Goal: Task Accomplishment & Management: Manage account settings

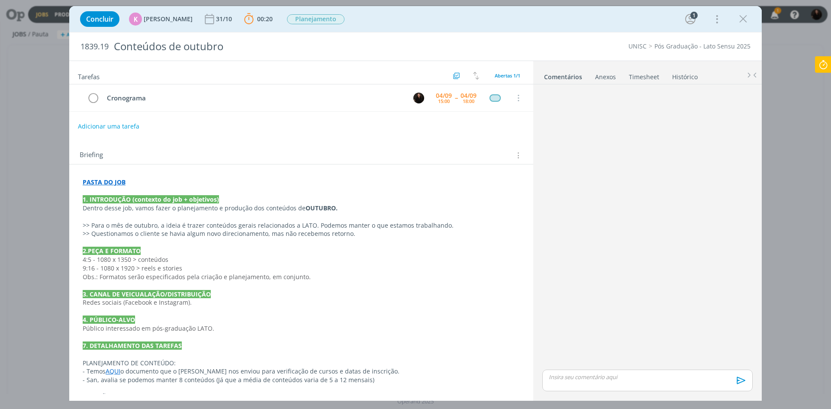
click at [829, 55] on div "Concluir K [PERSON_NAME] [DATE] 00:20 Parar Apontar Data * [DATE] Horas * 00:00…" at bounding box center [415, 204] width 831 height 409
click at [828, 60] on icon at bounding box center [824, 64] width 16 height 17
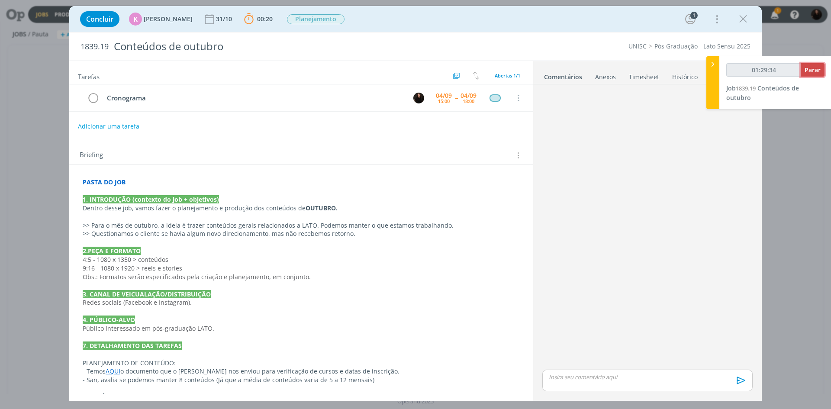
click at [817, 68] on span "Parar" at bounding box center [813, 70] width 16 height 8
click at [740, 16] on icon "dialog" at bounding box center [743, 19] width 13 height 13
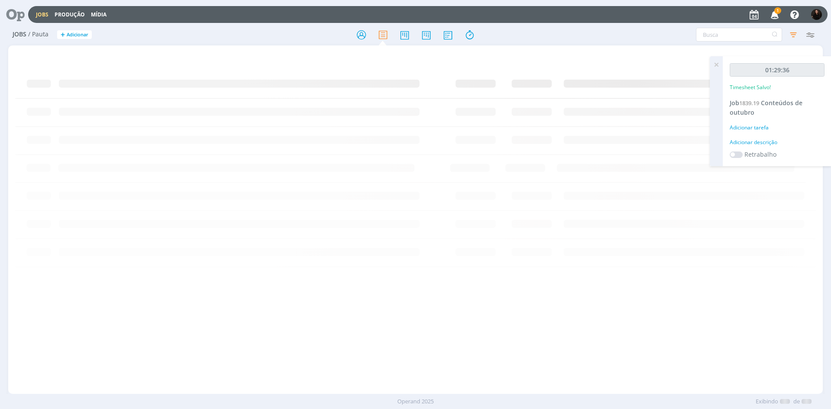
type input "01:30:00"
click at [779, 13] on span "1" at bounding box center [777, 10] width 7 height 6
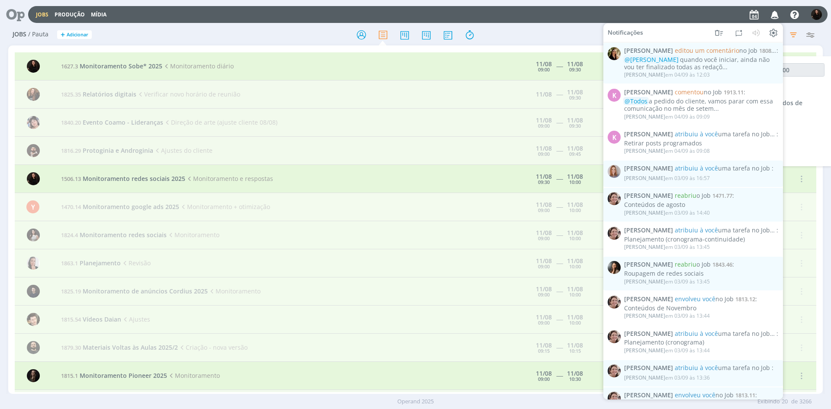
click at [363, 25] on div "Jobs / [PERSON_NAME] + Adicionar Filtrar Filtrar [GEOGRAPHIC_DATA] Tipo Jobs e …" at bounding box center [415, 35] width 815 height 22
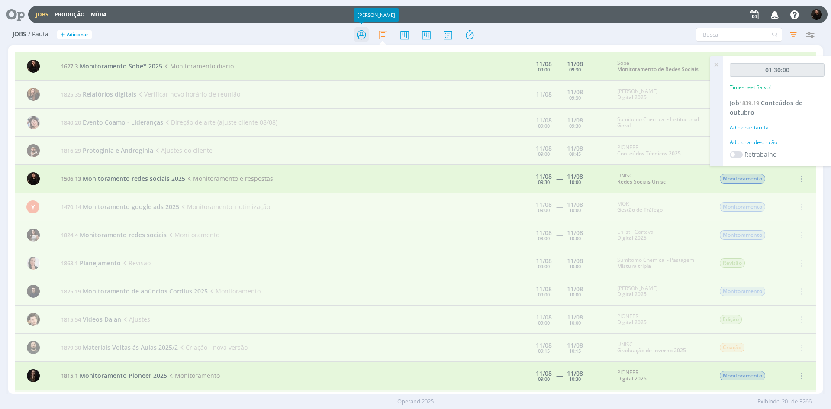
click at [363, 29] on icon at bounding box center [362, 34] width 16 height 17
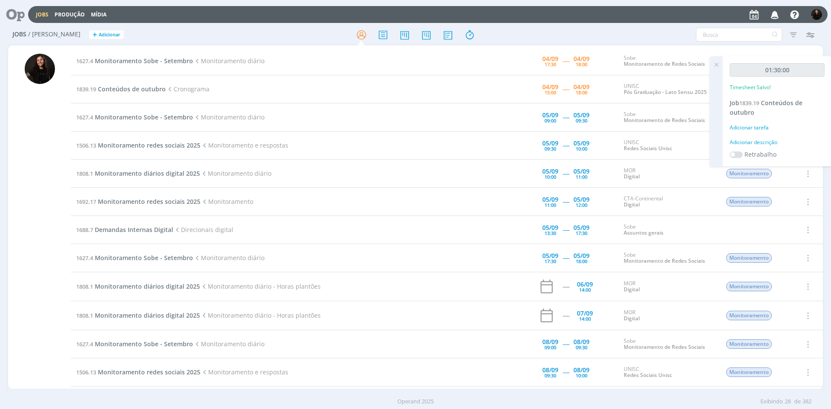
click at [755, 143] on div "Adicionar descrição" at bounding box center [777, 143] width 95 height 8
click at [758, 142] on textarea at bounding box center [777, 156] width 90 height 31
type textarea "crono outubro"
click at [801, 216] on span "Salvar" at bounding box center [810, 212] width 18 height 8
click at [152, 89] on span "Conteúdos de outubro" at bounding box center [132, 89] width 68 height 8
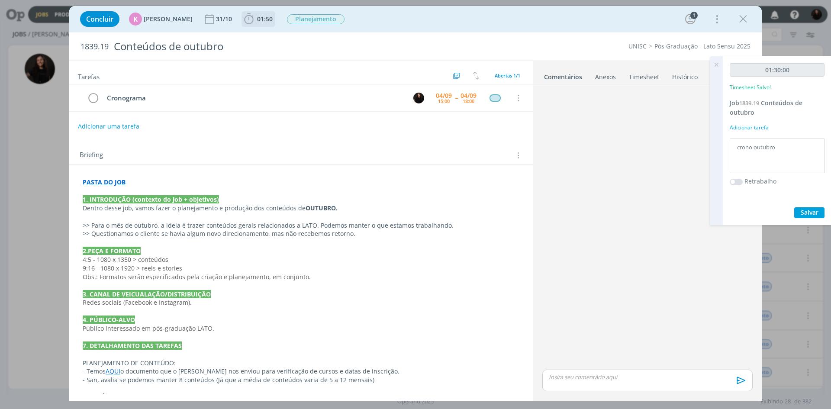
click at [246, 15] on icon "dialog" at bounding box center [248, 19] width 13 height 13
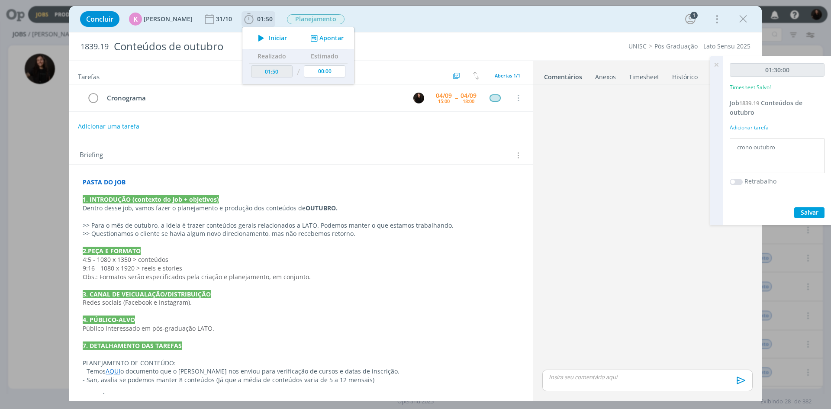
click at [261, 40] on icon "dialog" at bounding box center [261, 37] width 15 height 11
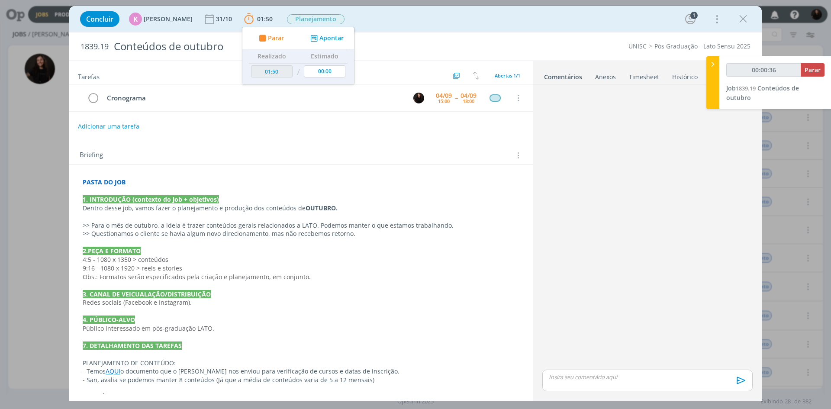
type input "00:00:37"
click at [717, 63] on div at bounding box center [713, 82] width 13 height 53
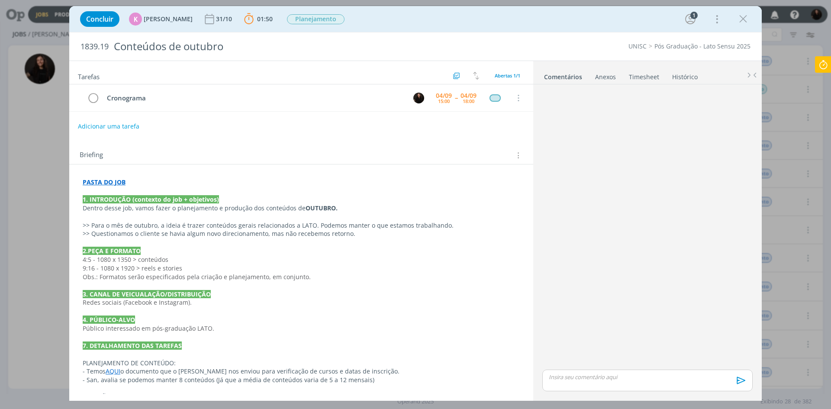
drag, startPoint x: 745, startPoint y: 15, endPoint x: 736, endPoint y: 32, distance: 19.6
drag, startPoint x: 831, startPoint y: 63, endPoint x: 822, endPoint y: 65, distance: 9.3
click at [829, 64] on icon at bounding box center [824, 64] width 16 height 17
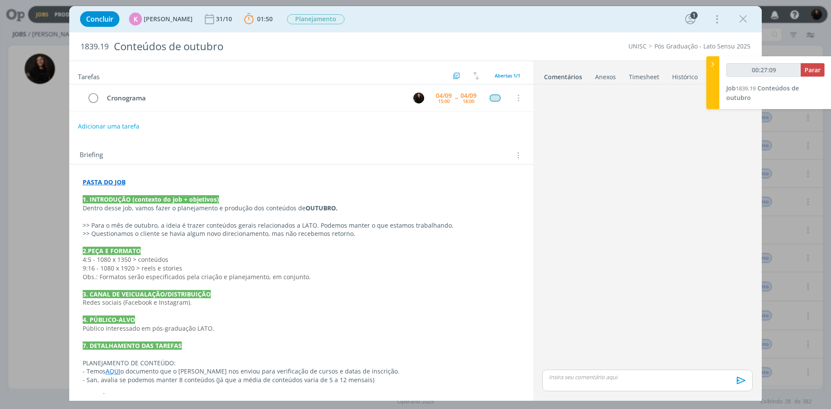
type input "00:27:11"
click at [710, 64] on icon at bounding box center [713, 64] width 9 height 9
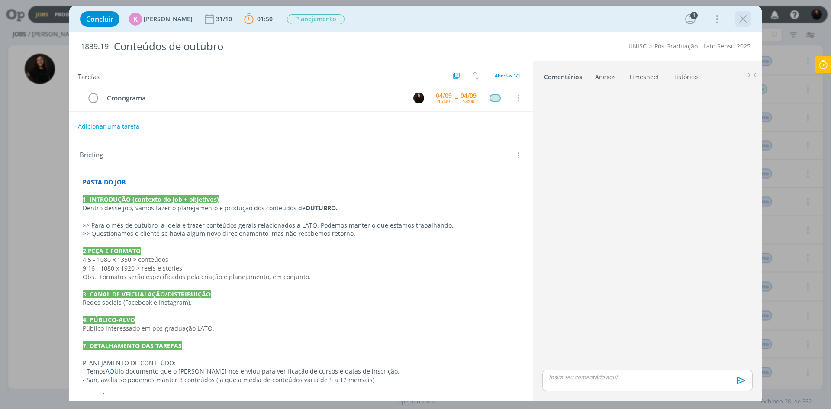
click at [740, 20] on icon "dialog" at bounding box center [743, 19] width 13 height 13
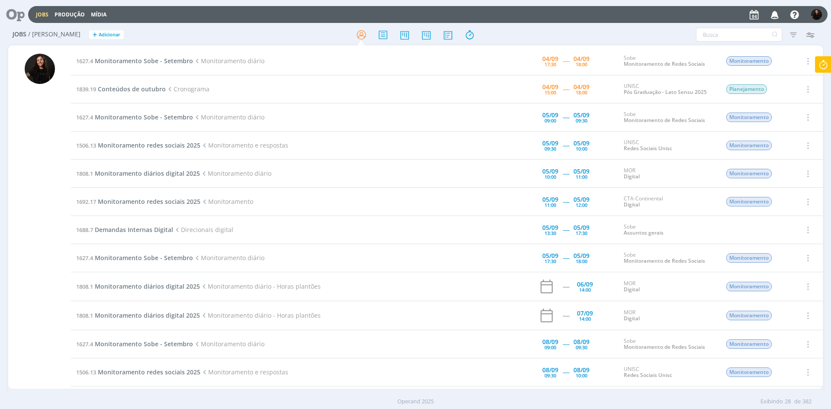
click at [820, 60] on icon at bounding box center [824, 64] width 16 height 17
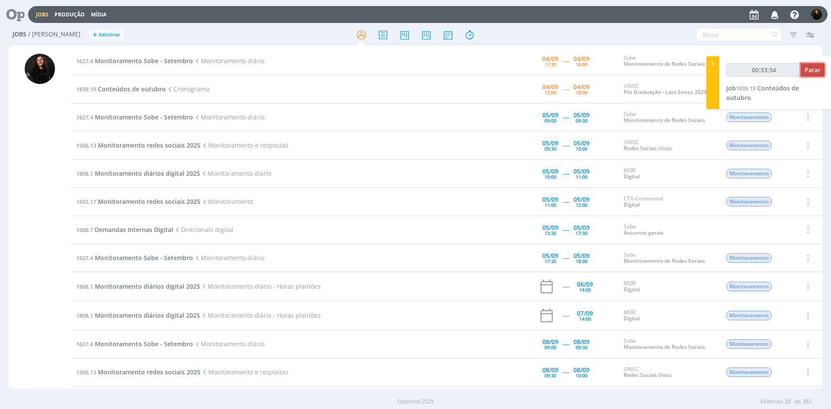
click at [808, 67] on span "Parar" at bounding box center [813, 70] width 16 height 8
click at [807, 74] on button "Parar" at bounding box center [813, 69] width 24 height 13
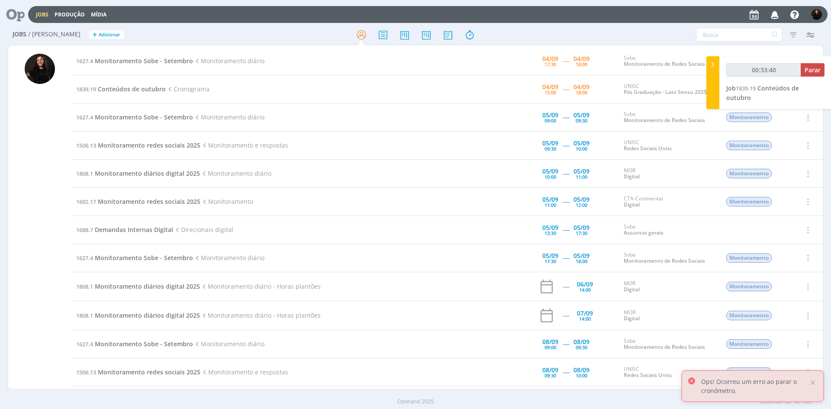
type input "00:34:00"
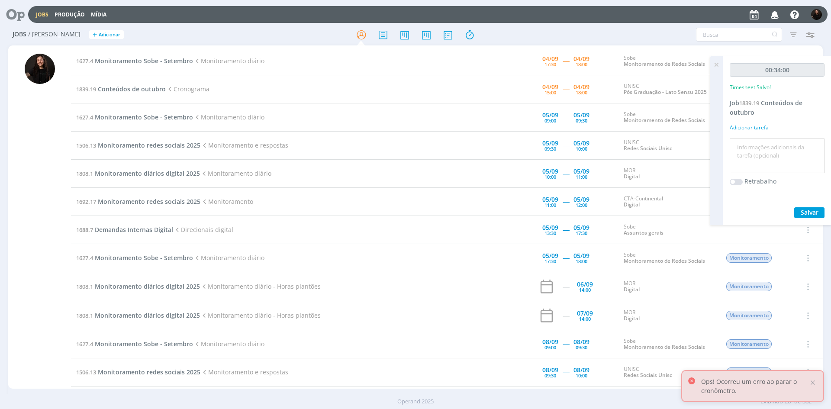
click at [753, 152] on textarea at bounding box center [777, 156] width 90 height 31
type textarea "cronograma outubro"
drag, startPoint x: 810, startPoint y: 211, endPoint x: 306, endPoint y: 32, distance: 534.4
click at [810, 210] on span "Salvar" at bounding box center [810, 212] width 18 height 8
click at [121, 87] on span "Conteúdos de outubro" at bounding box center [132, 89] width 68 height 8
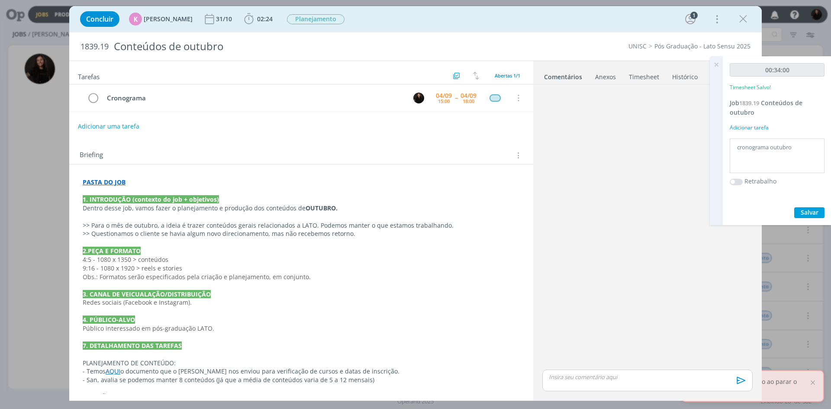
drag, startPoint x: 720, startPoint y: 67, endPoint x: 686, endPoint y: 120, distance: 63.4
click at [716, 73] on icon at bounding box center [717, 64] width 16 height 17
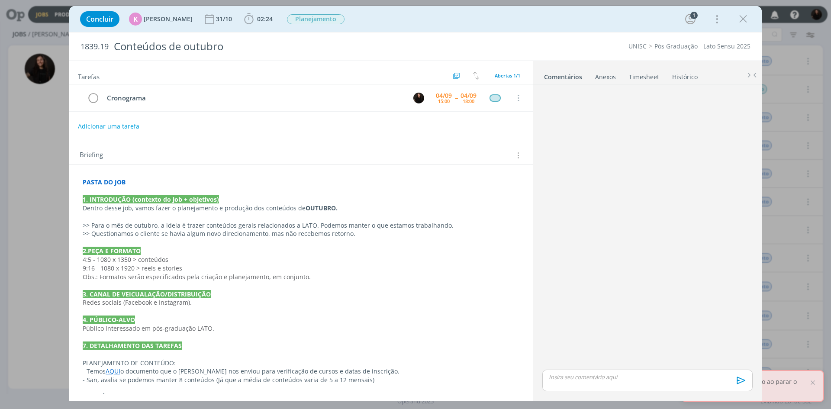
click at [573, 375] on p "dialog" at bounding box center [647, 377] width 197 height 8
drag, startPoint x: 626, startPoint y: 358, endPoint x: 610, endPoint y: 365, distance: 17.5
click at [610, 365] on div "﻿ @ Todos ﻿ Cronograma AQUI" at bounding box center [647, 364] width 210 height 22
click at [587, 383] on icon "dialog" at bounding box center [587, 382] width 3 height 3
paste input "[URL][DOMAIN_NAME]"
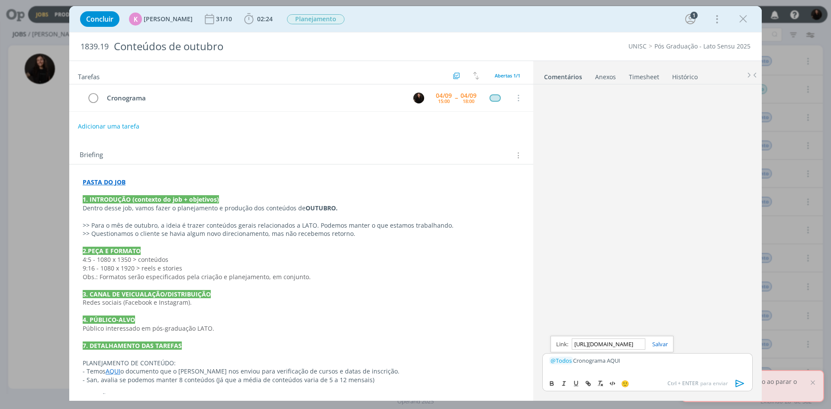
scroll to position [0, 262]
type input "[URL][DOMAIN_NAME]"
click at [663, 345] on link "dialog" at bounding box center [656, 344] width 23 height 8
click at [660, 359] on p "﻿ @ Todos ﻿ Cronograma AQUI" at bounding box center [647, 361] width 197 height 8
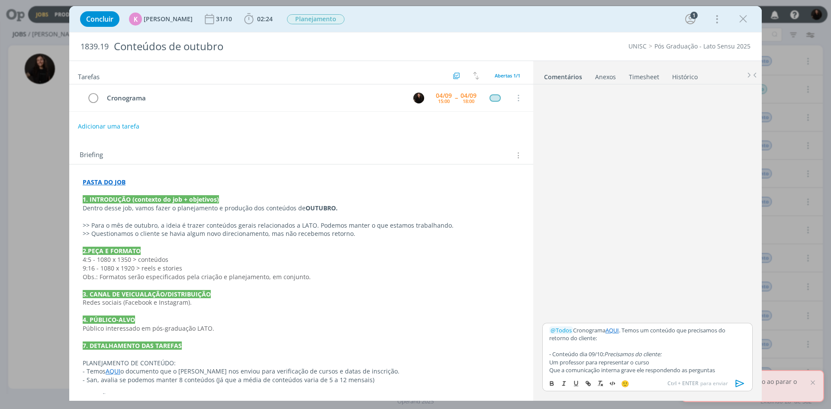
click at [744, 385] on icon "dialog" at bounding box center [740, 383] width 13 height 13
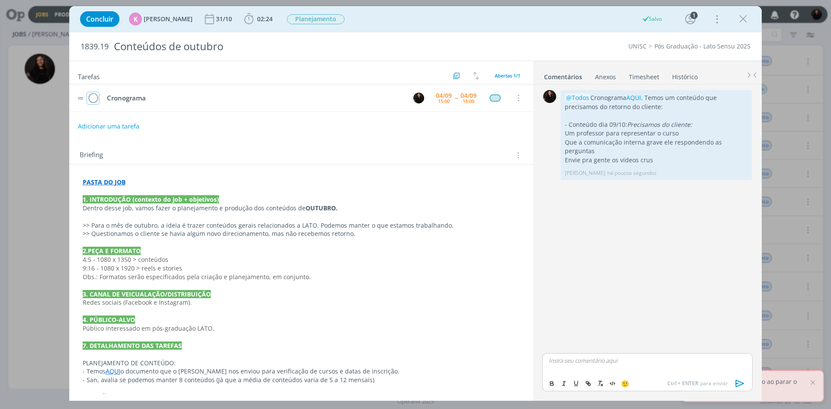
click at [96, 100] on icon "dialog" at bounding box center [93, 98] width 12 height 13
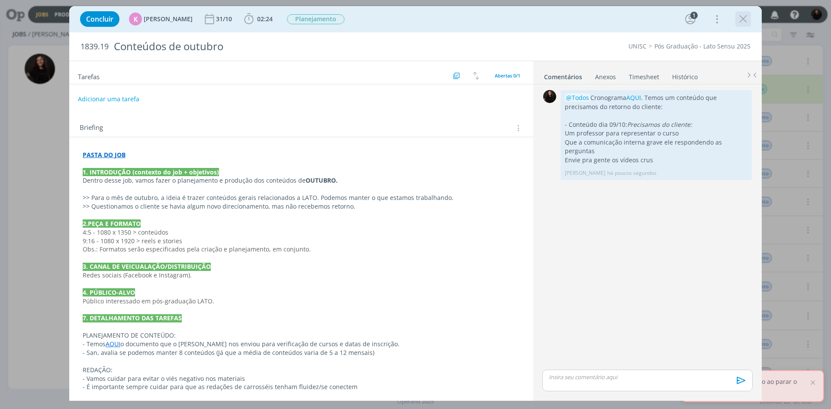
click at [746, 18] on icon "dialog" at bounding box center [743, 19] width 13 height 13
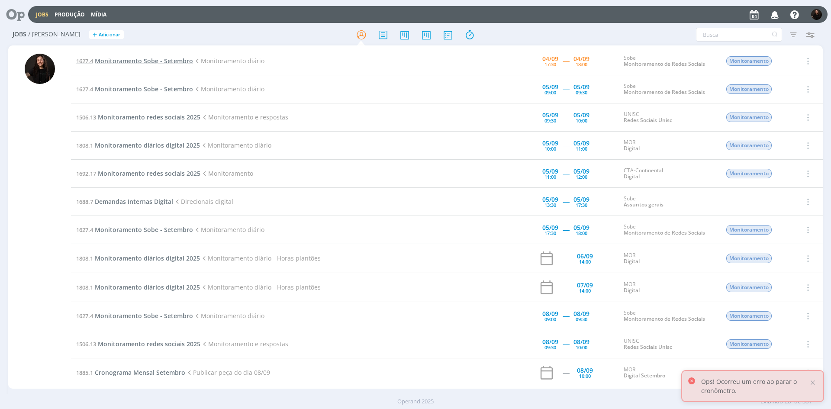
click at [177, 58] on span "Monitoramento Sobe - Setembro" at bounding box center [144, 61] width 98 height 8
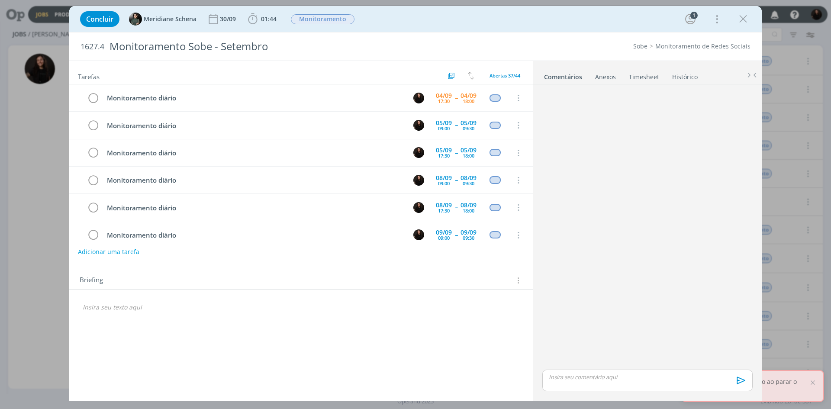
drag, startPoint x: 740, startPoint y: 19, endPoint x: 675, endPoint y: 126, distance: 124.4
click at [741, 19] on icon "dialog" at bounding box center [743, 19] width 13 height 13
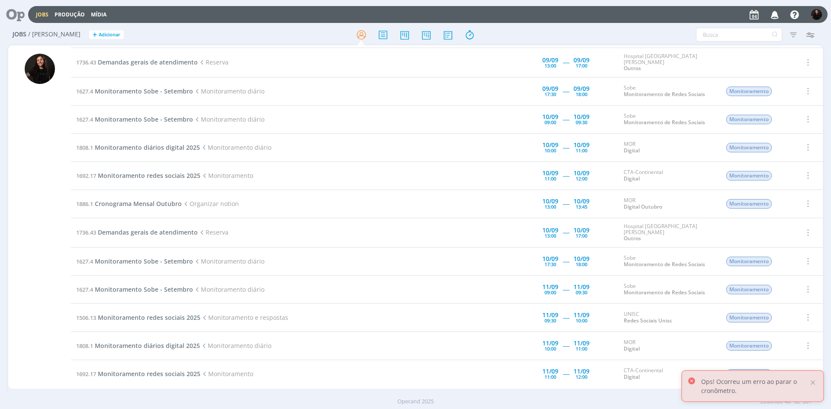
scroll to position [581, 0]
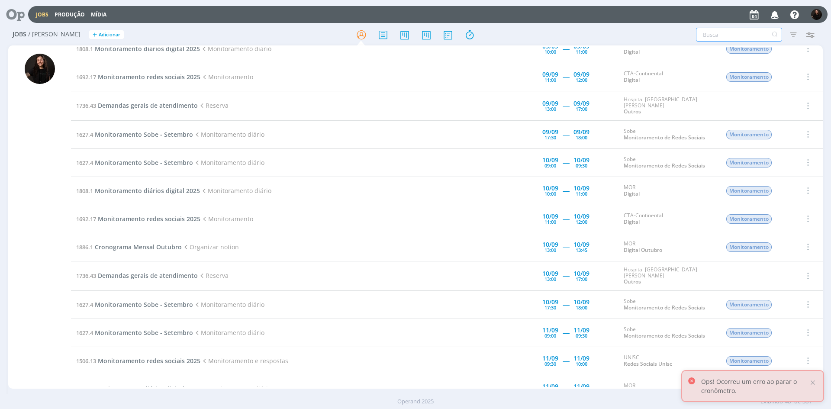
click at [723, 35] on input "text" at bounding box center [739, 35] width 86 height 14
type input "MOR"
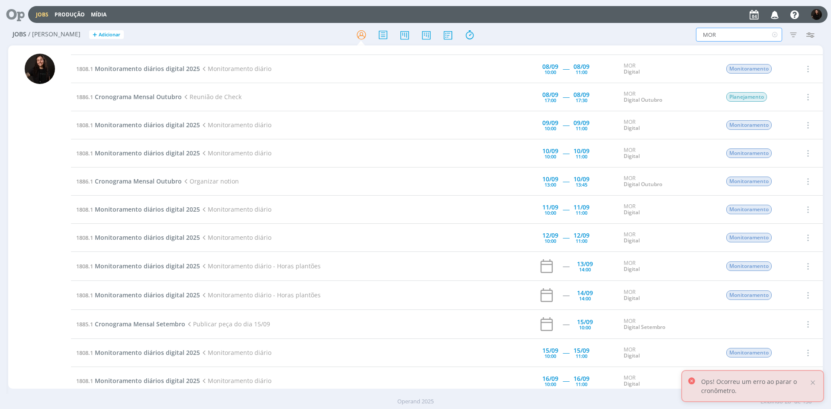
scroll to position [87, 0]
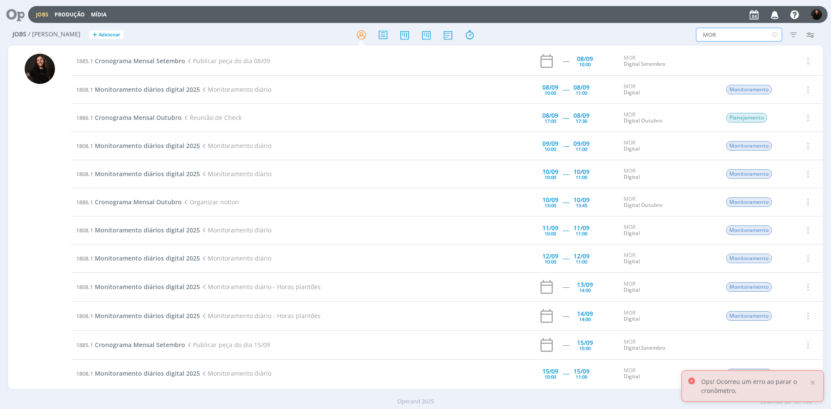
drag, startPoint x: 734, startPoint y: 34, endPoint x: 676, endPoint y: 33, distance: 58.0
click at [676, 33] on div "MOR Filtros Filtrar Limpar MOR Tipo Jobs e Tarefas Data Personalizado a Situaçã…" at bounding box center [687, 35] width 263 height 14
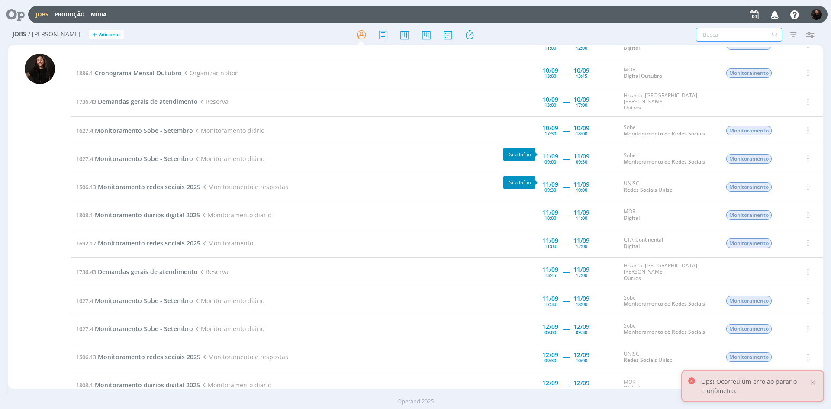
scroll to position [754, 0]
click at [179, 271] on td "1736.43 Demandas gerais de atendimento Reserva" at bounding box center [266, 272] width 390 height 29
click at [179, 268] on span "Demandas gerais de atendimento" at bounding box center [148, 272] width 100 height 8
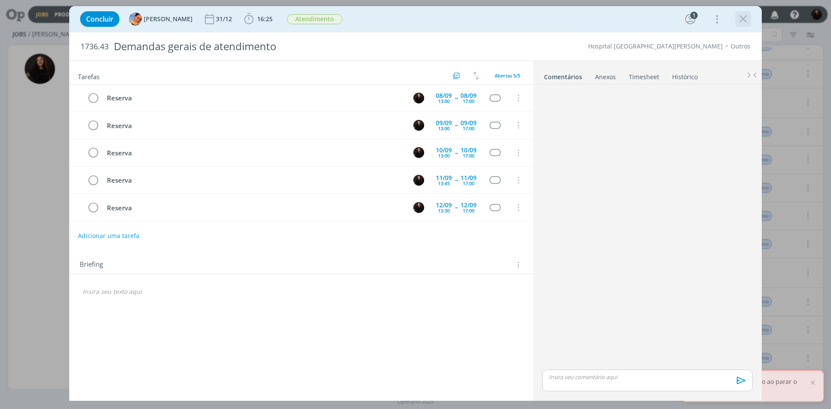
click at [747, 21] on icon "dialog" at bounding box center [743, 19] width 13 height 13
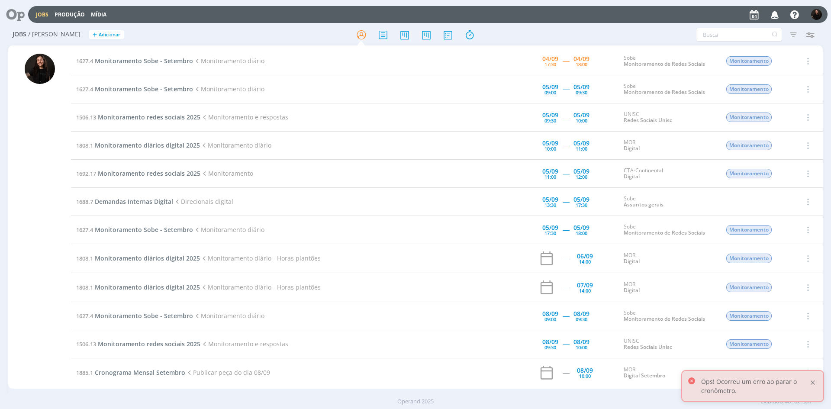
click at [811, 380] on div at bounding box center [813, 383] width 8 height 8
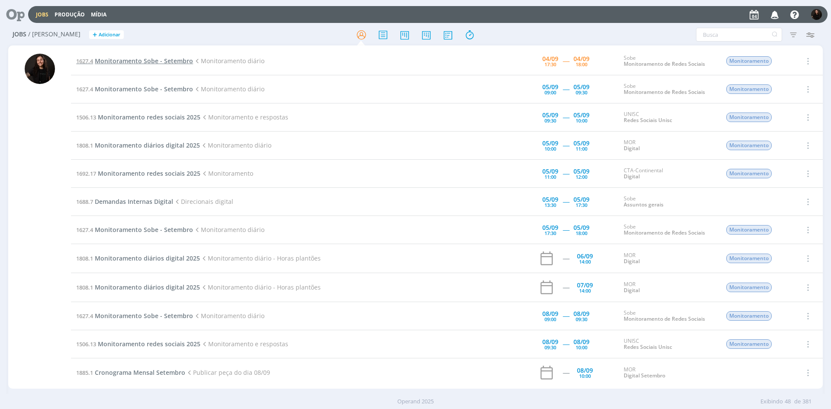
click at [149, 61] on span "Monitoramento Sobe - Setembro" at bounding box center [144, 61] width 98 height 8
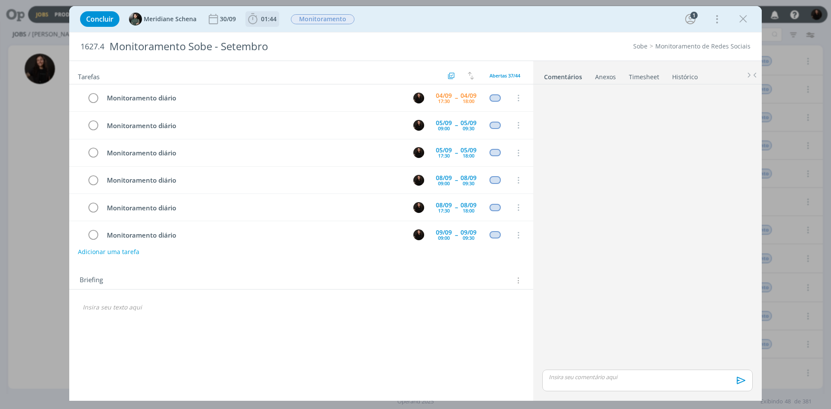
click at [265, 19] on span "01:44" at bounding box center [269, 19] width 16 height 8
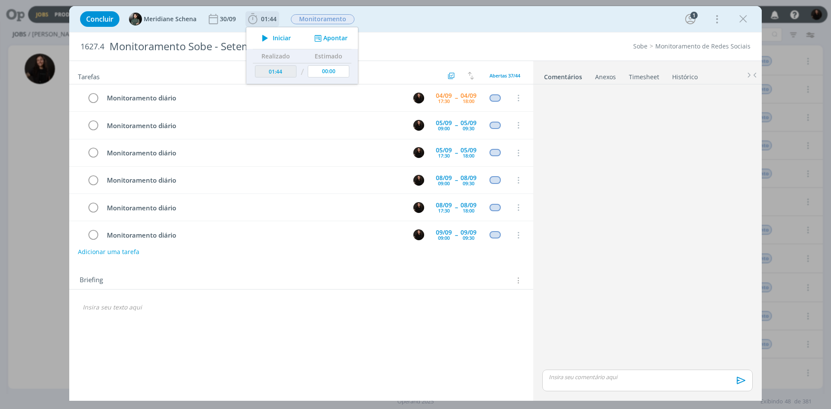
click at [284, 43] on button "Iniciar" at bounding box center [274, 38] width 34 height 12
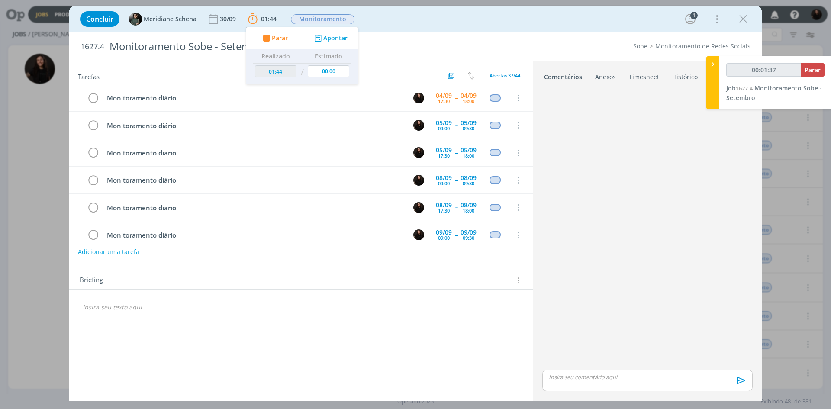
type input "00:01:38"
click at [713, 66] on icon at bounding box center [713, 64] width 9 height 9
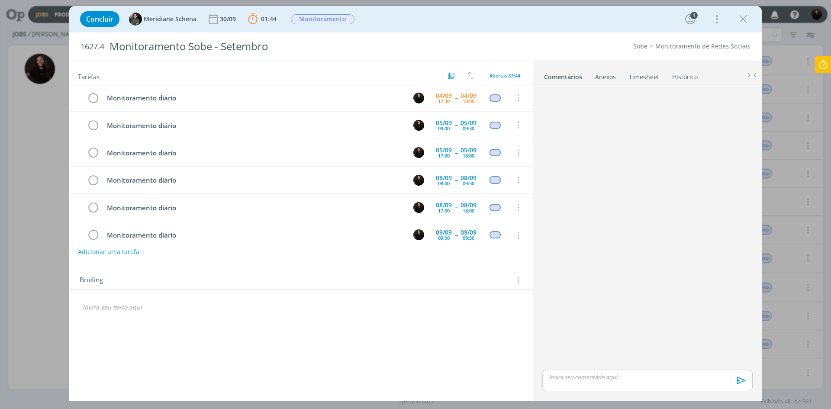
click at [820, 58] on icon at bounding box center [824, 64] width 16 height 17
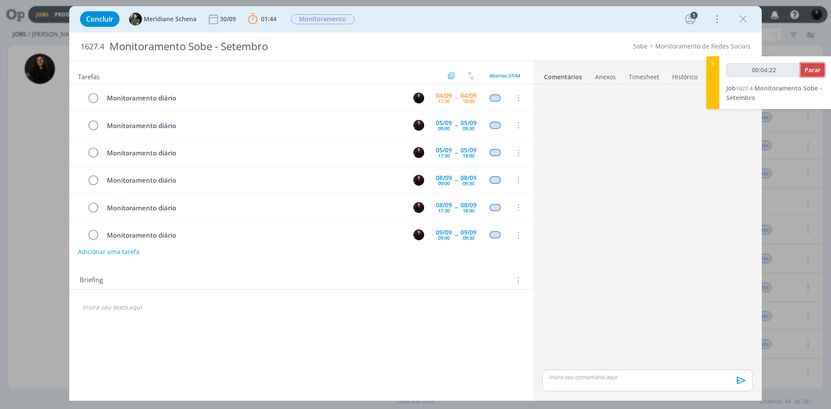
click at [816, 69] on span "Parar" at bounding box center [813, 70] width 16 height 8
type input "00:05:00"
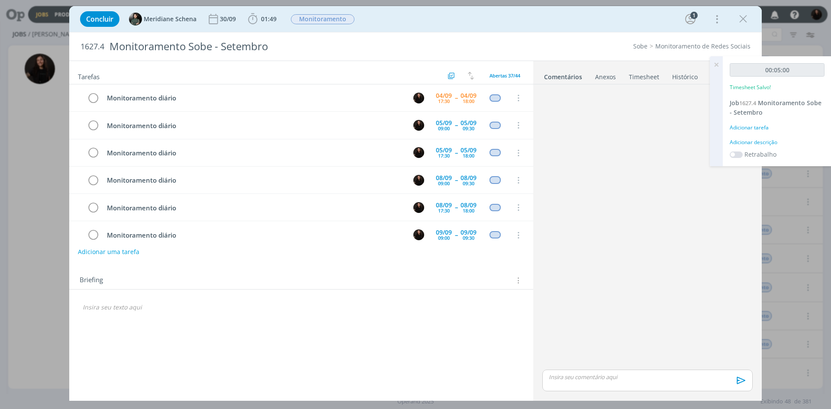
click at [766, 144] on div "Adicionar descrição" at bounding box center [777, 143] width 95 height 8
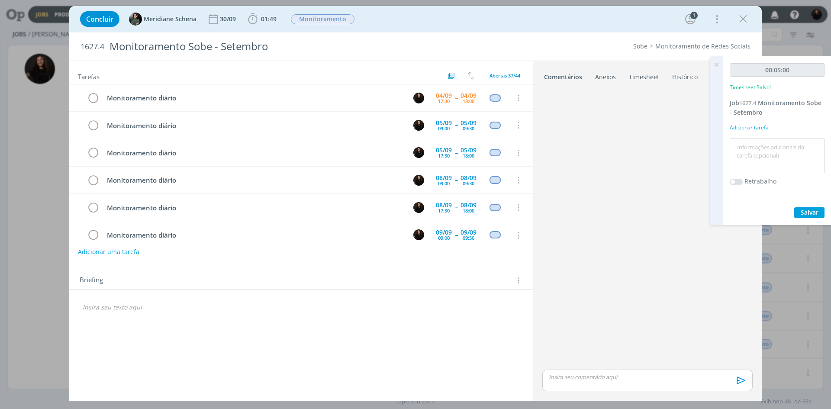
click at [759, 158] on textarea at bounding box center [777, 156] width 90 height 31
type textarea "monitoramento diário"
click at [818, 213] on span "Salvar" at bounding box center [810, 212] width 18 height 8
click at [97, 96] on icon "dialog" at bounding box center [93, 98] width 12 height 13
click at [746, 15] on icon "dialog" at bounding box center [743, 19] width 13 height 13
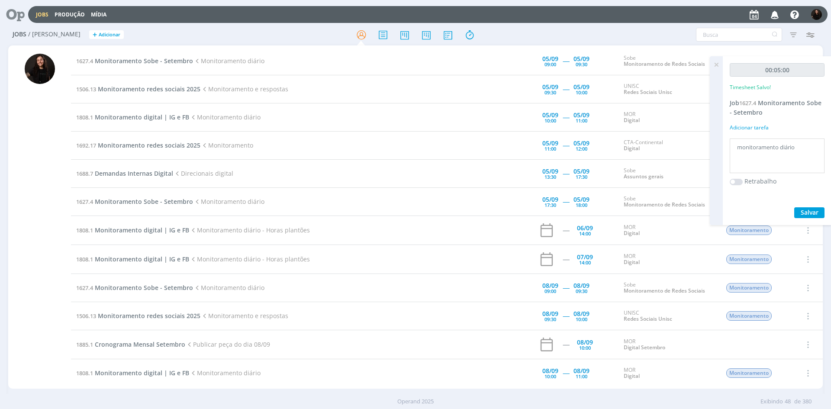
drag, startPoint x: 713, startPoint y: 63, endPoint x: 694, endPoint y: 69, distance: 20.1
click at [713, 62] on icon at bounding box center [717, 64] width 16 height 17
